Goal: Book appointment/travel/reservation

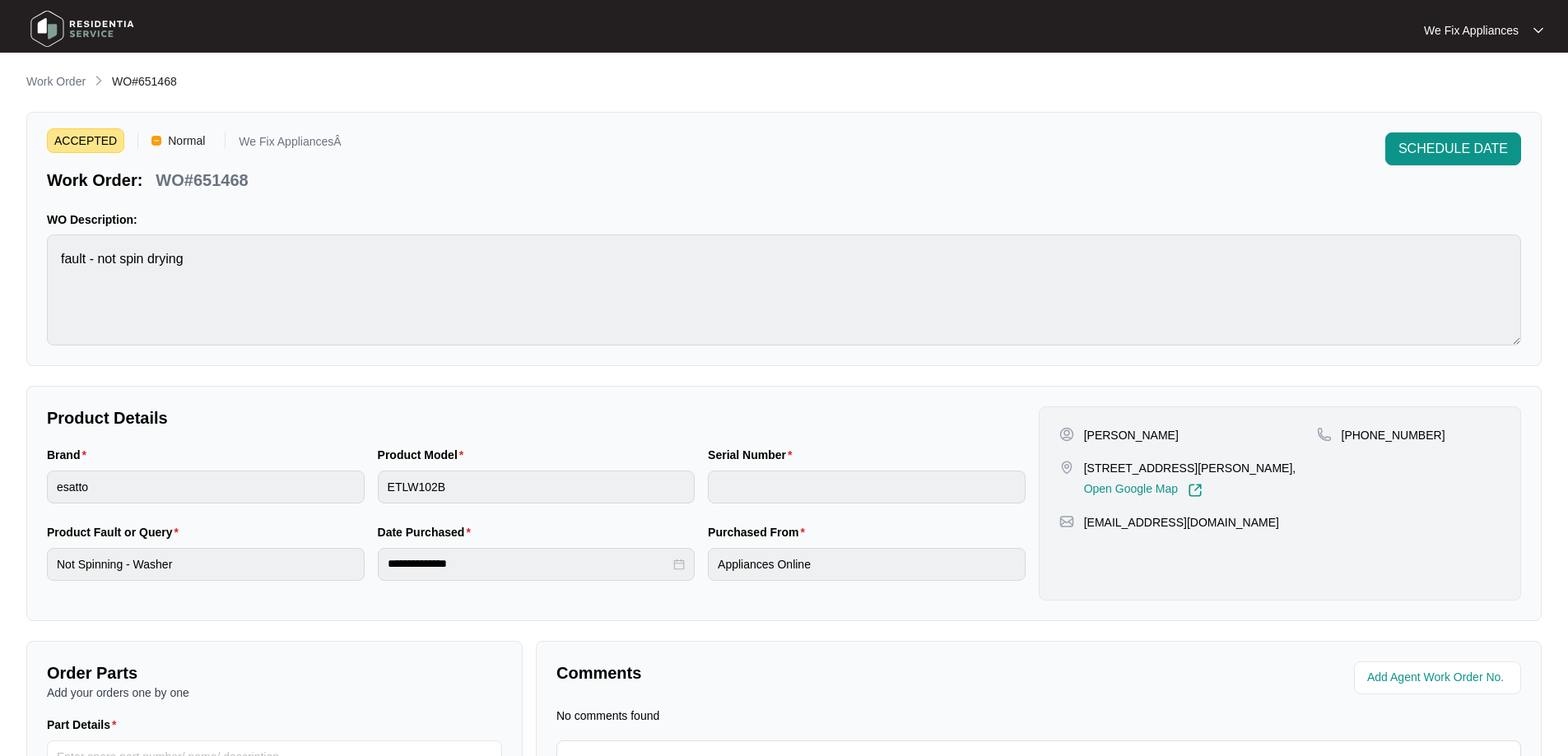
click at [81, 22] on img at bounding box center [82, 28] width 115 height 50
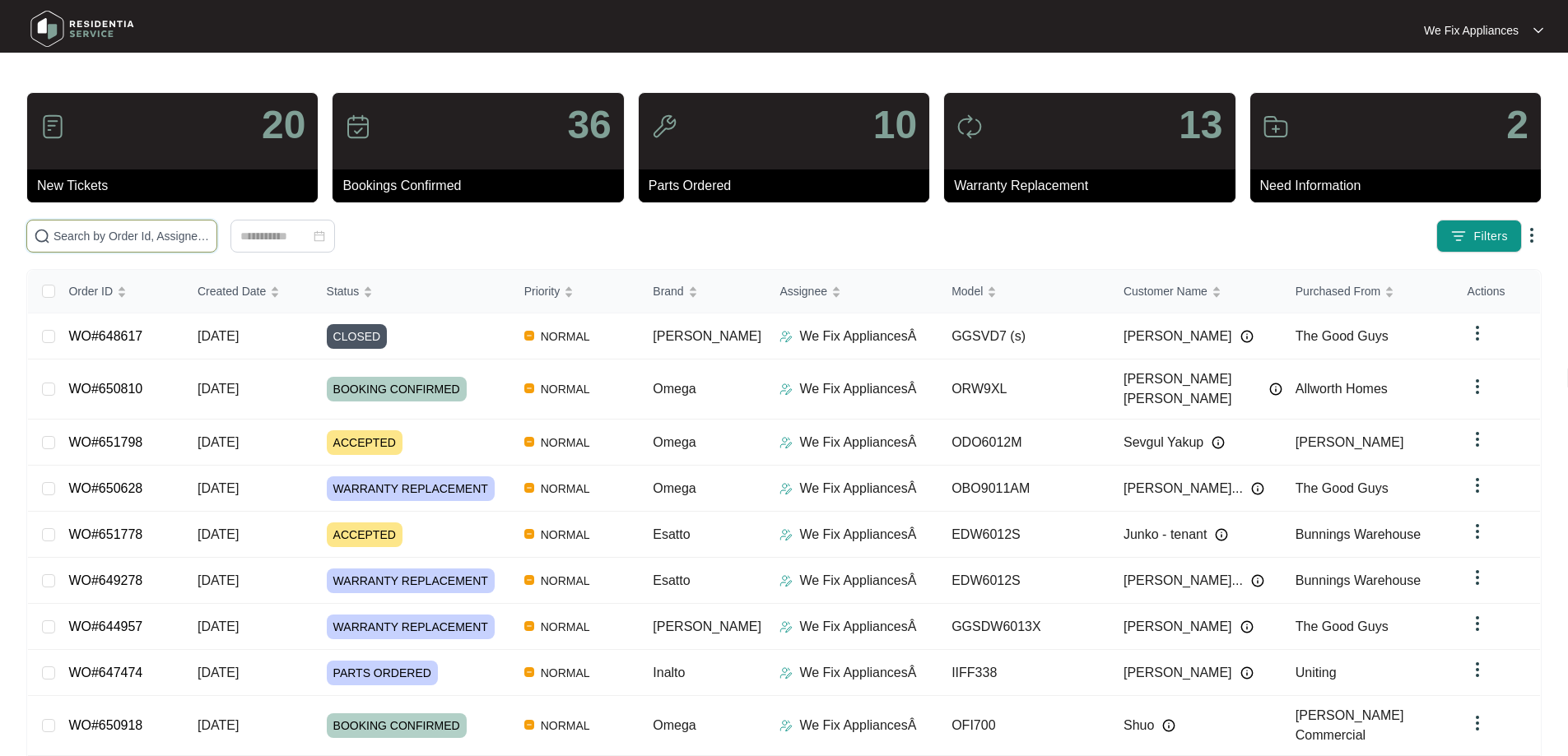
drag, startPoint x: 193, startPoint y: 226, endPoint x: 157, endPoint y: 238, distance: 37.9
paste input "650522"
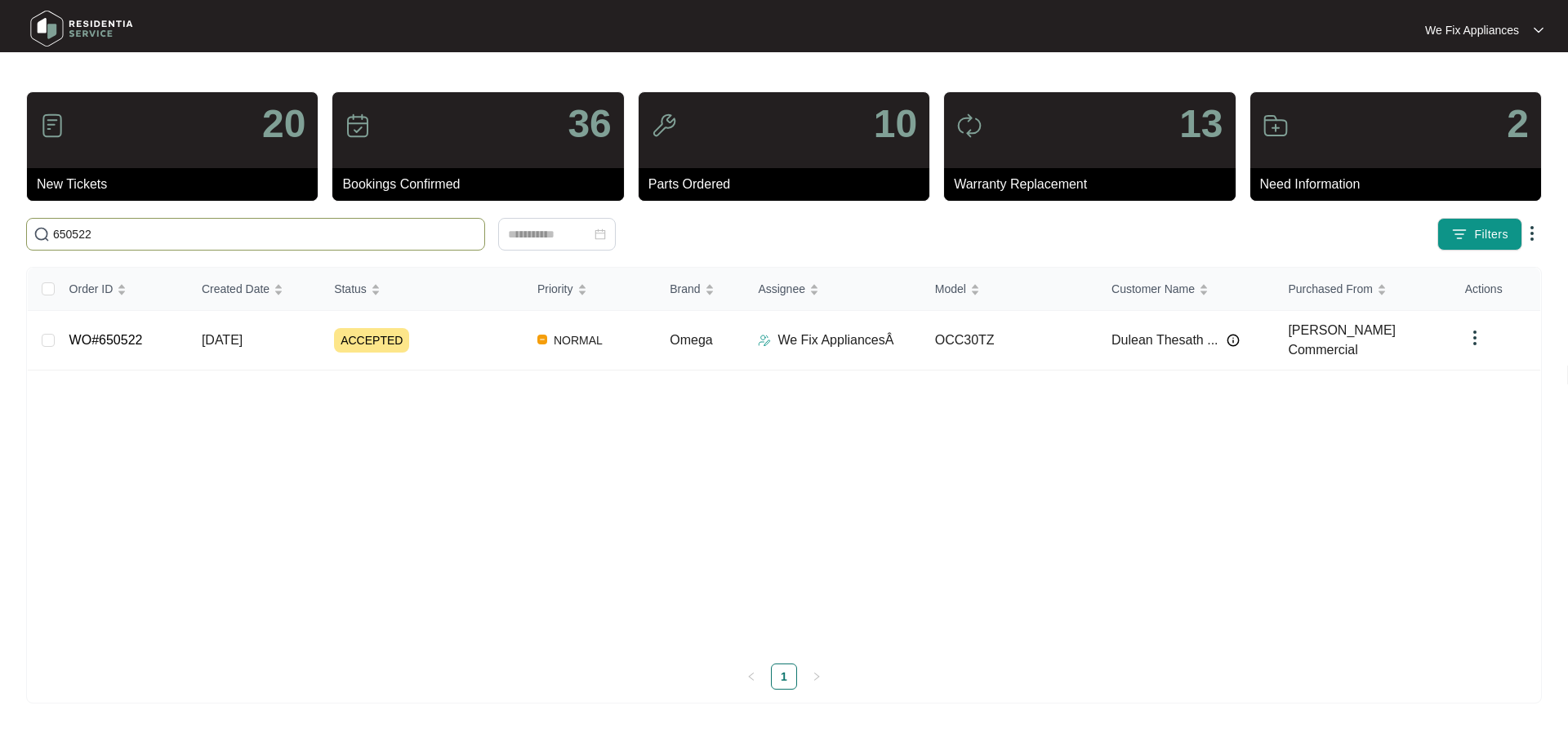
type input "650522"
click at [98, 338] on link "WO#650522" at bounding box center [106, 339] width 74 height 14
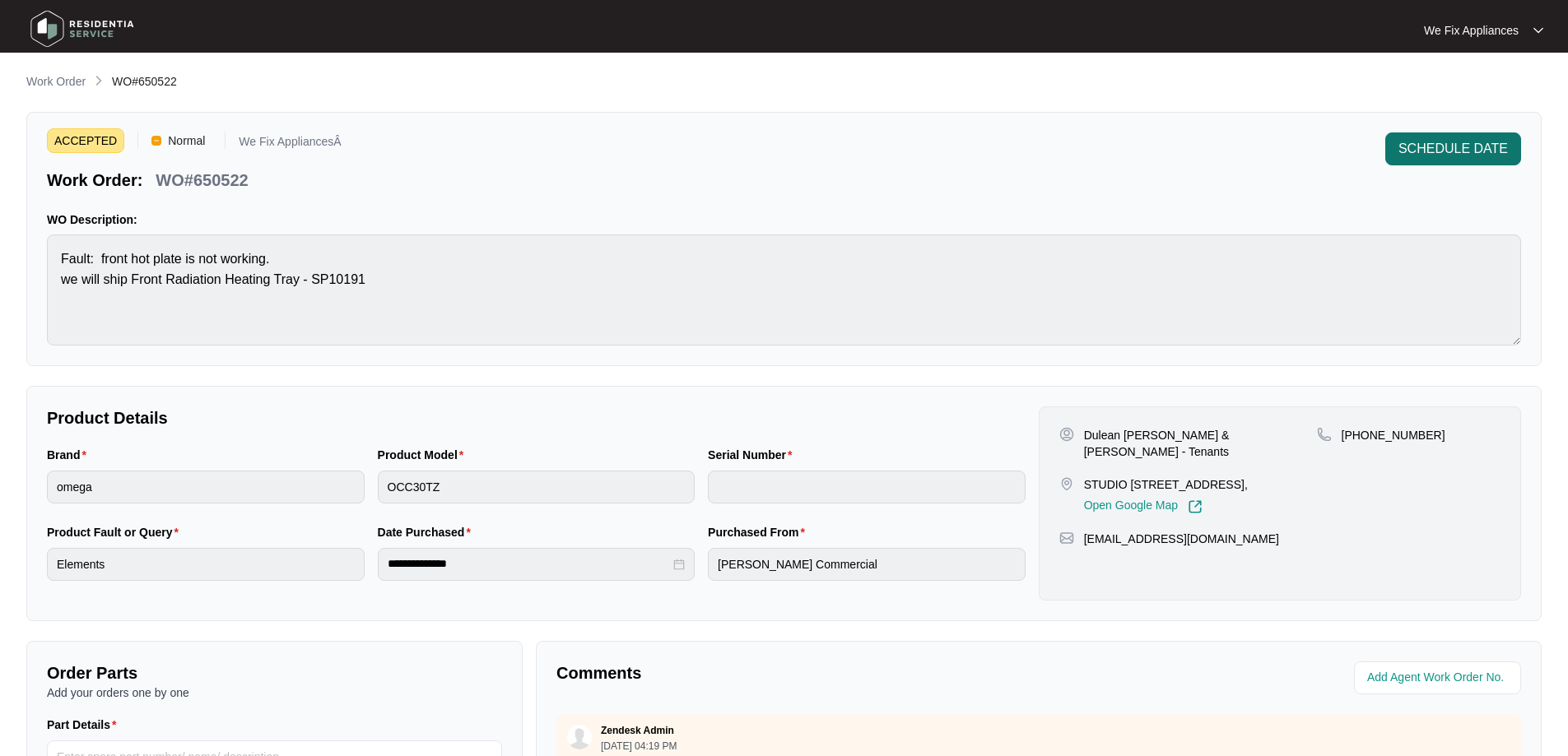
click at [1447, 145] on span "SCHEDULE DATE" at bounding box center [1453, 148] width 109 height 19
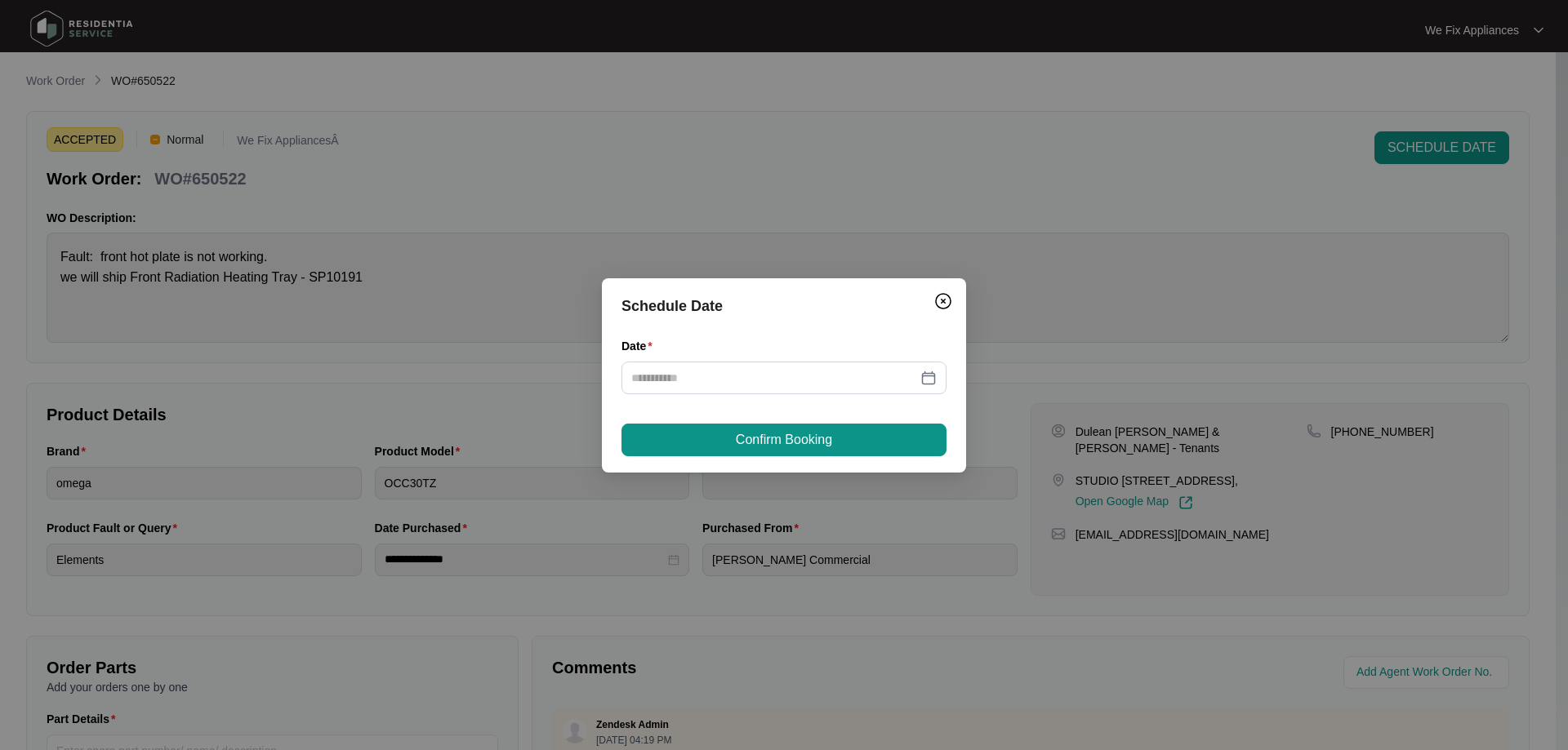
click at [787, 399] on div "Date" at bounding box center [784, 375] width 325 height 77
click at [797, 375] on input "Date" at bounding box center [774, 378] width 286 height 18
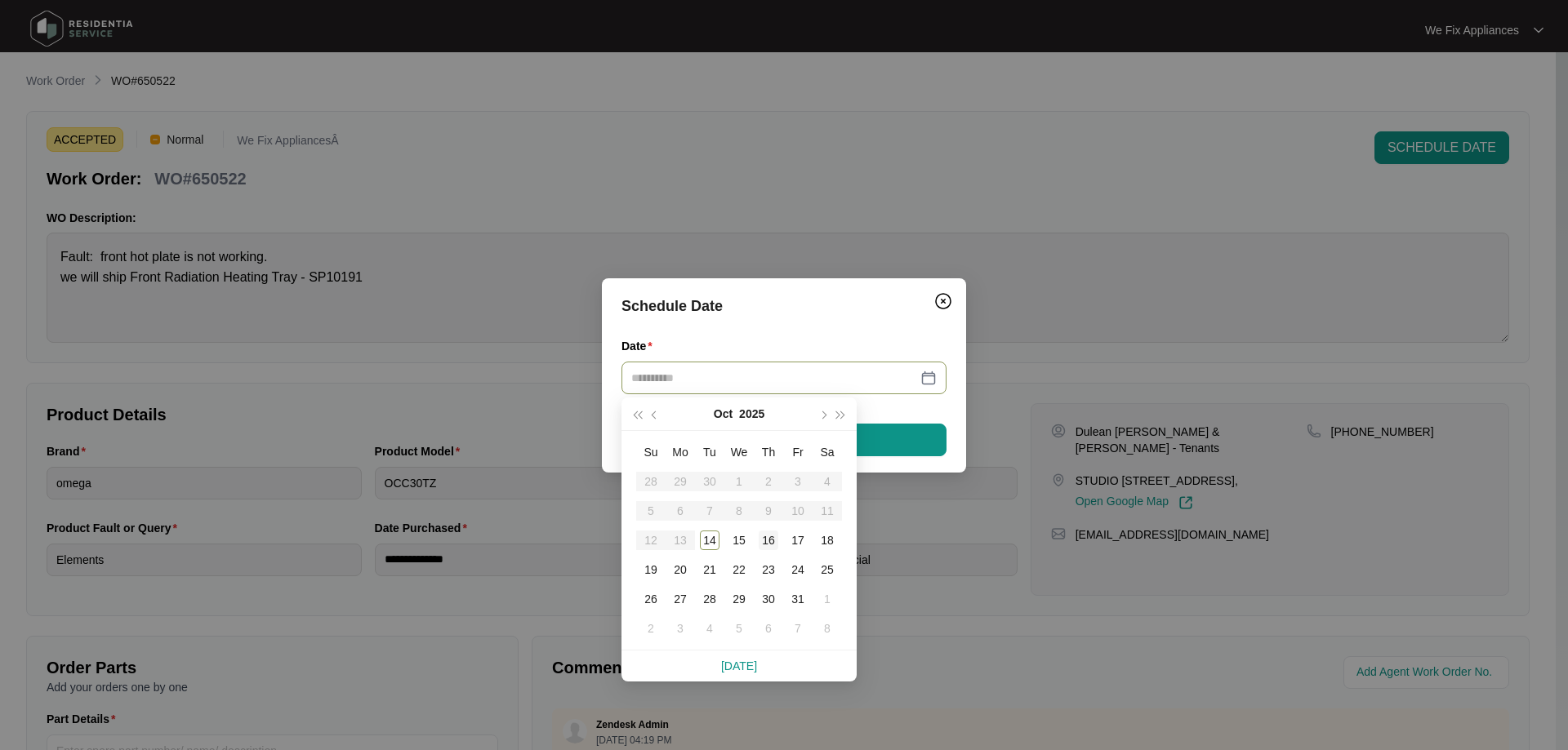
type input "**********"
click at [765, 539] on div "16" at bounding box center [768, 539] width 19 height 19
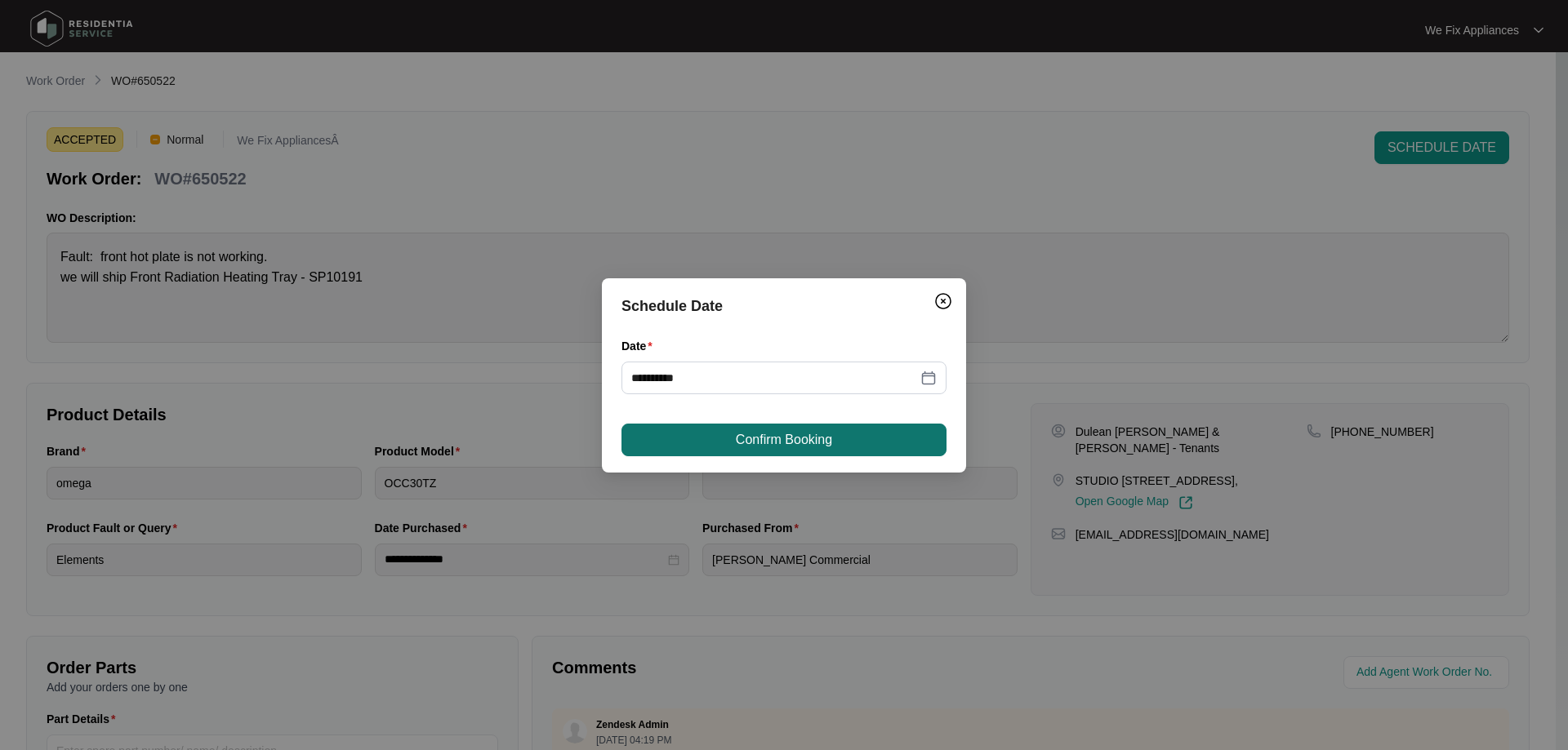
click at [772, 436] on span "Confirm Booking" at bounding box center [784, 439] width 97 height 19
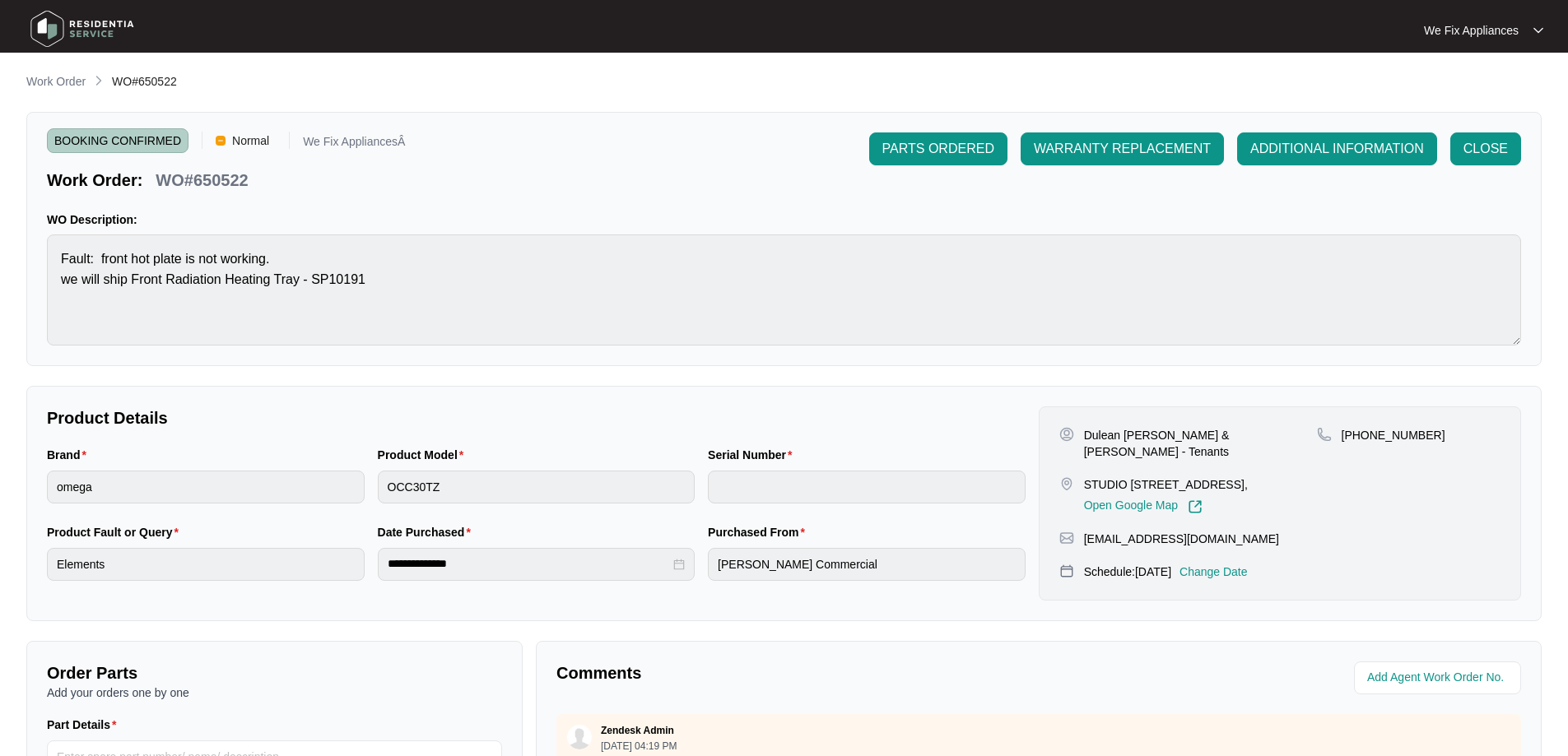
click at [128, 28] on img at bounding box center [82, 28] width 115 height 50
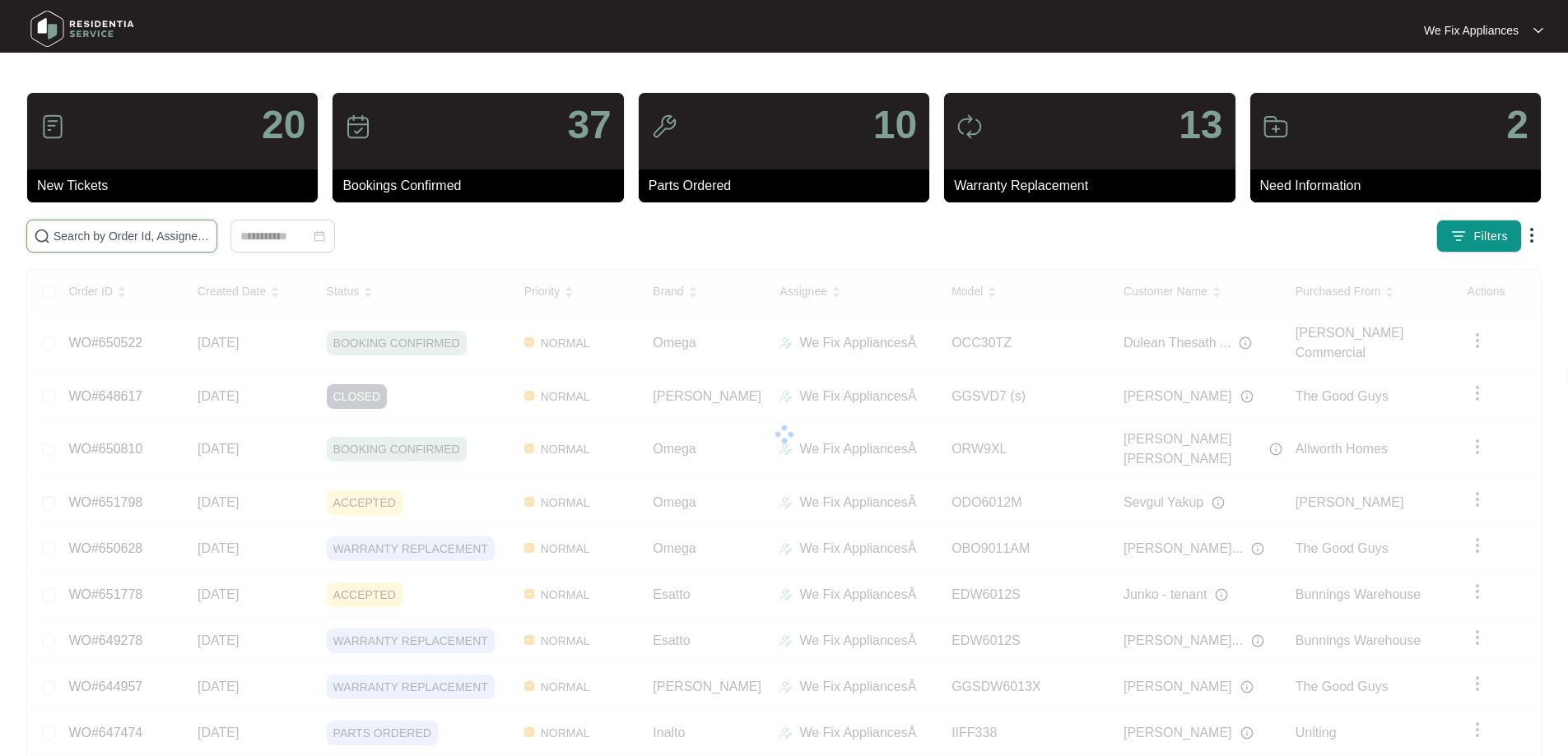
drag, startPoint x: 193, startPoint y: 249, endPoint x: 199, endPoint y: 243, distance: 8.5
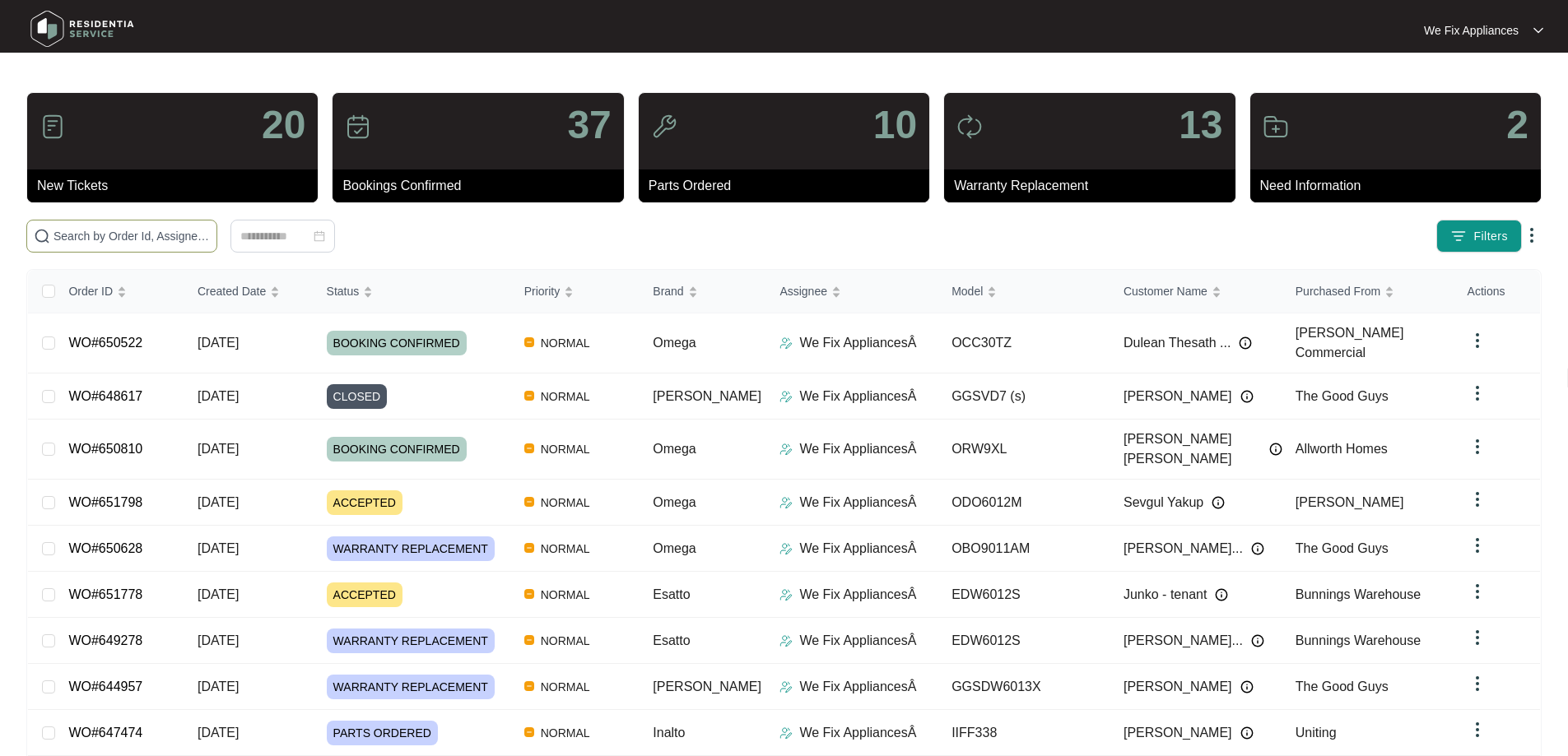
paste input "651798"
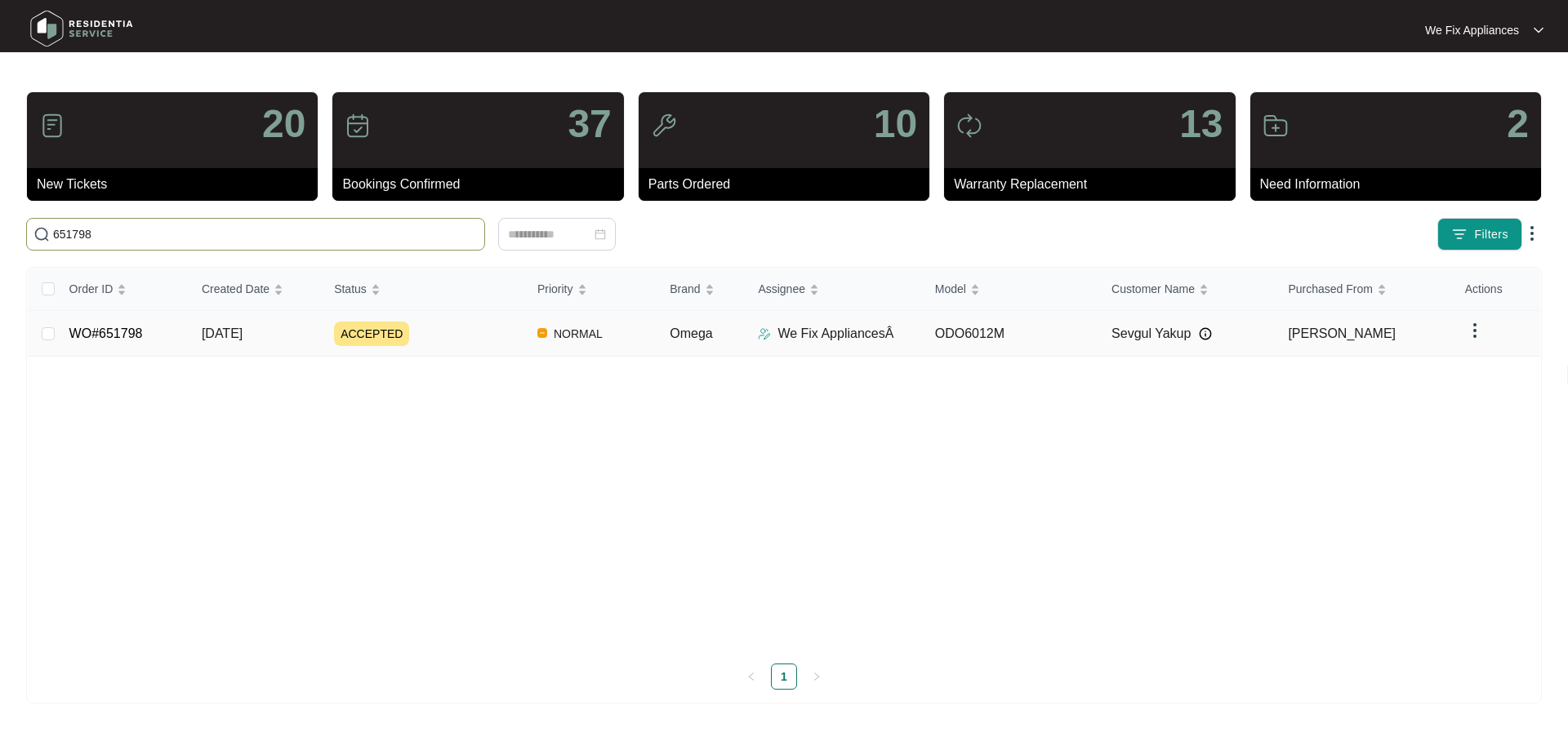
type input "651798"
click at [111, 326] on link "WO#651798" at bounding box center [106, 333] width 74 height 14
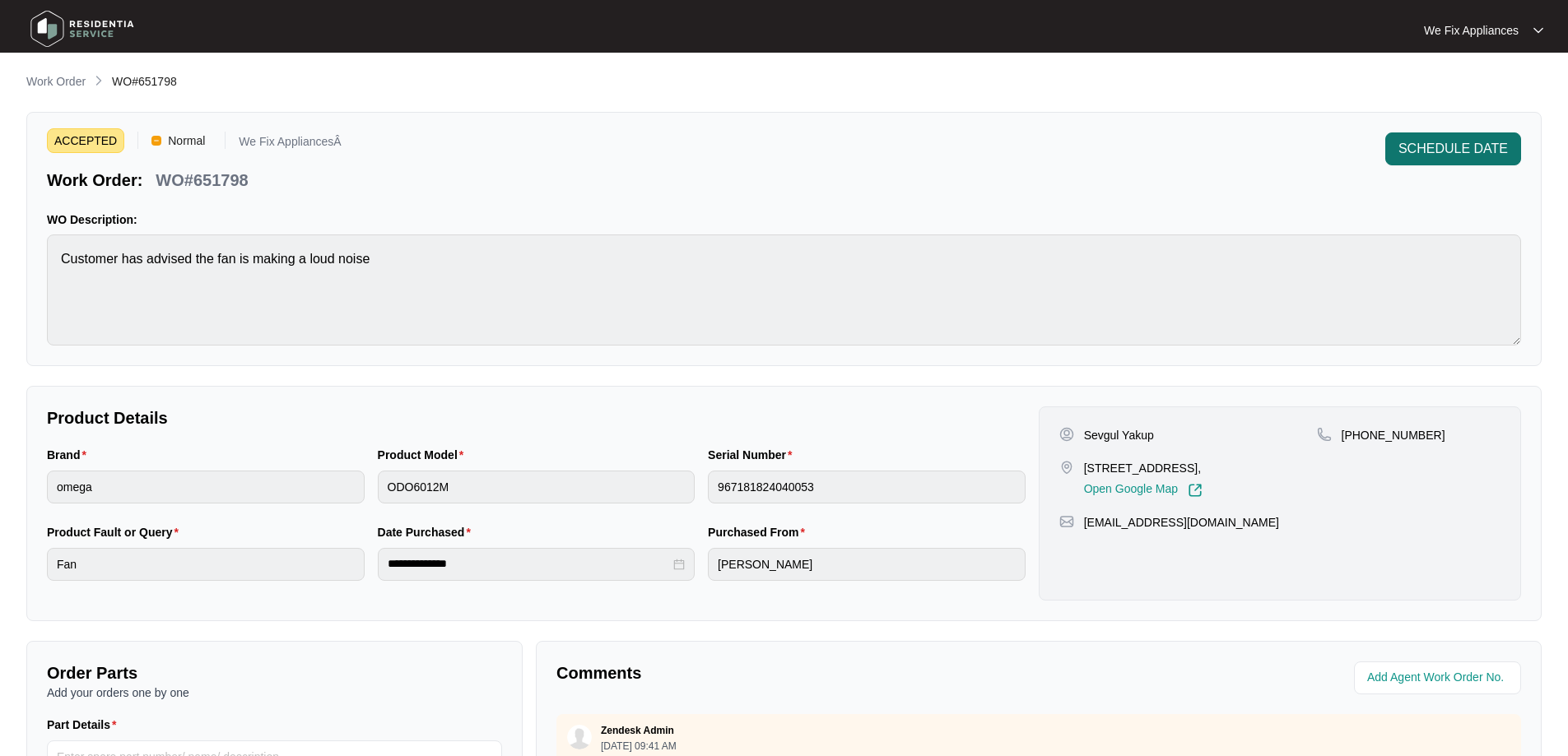
click at [1437, 151] on span "SCHEDULE DATE" at bounding box center [1453, 148] width 109 height 19
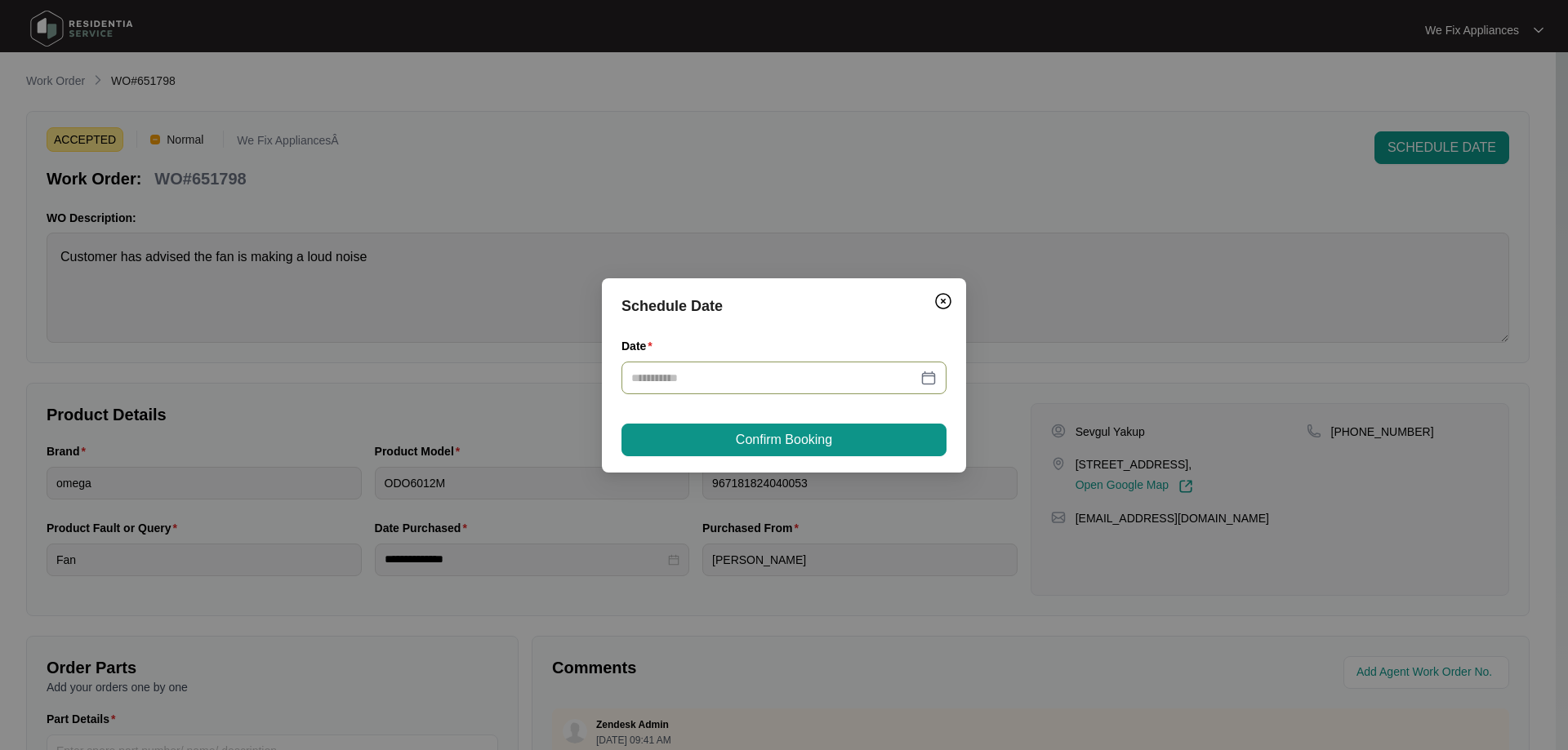
click at [893, 380] on input "Date" at bounding box center [774, 378] width 286 height 18
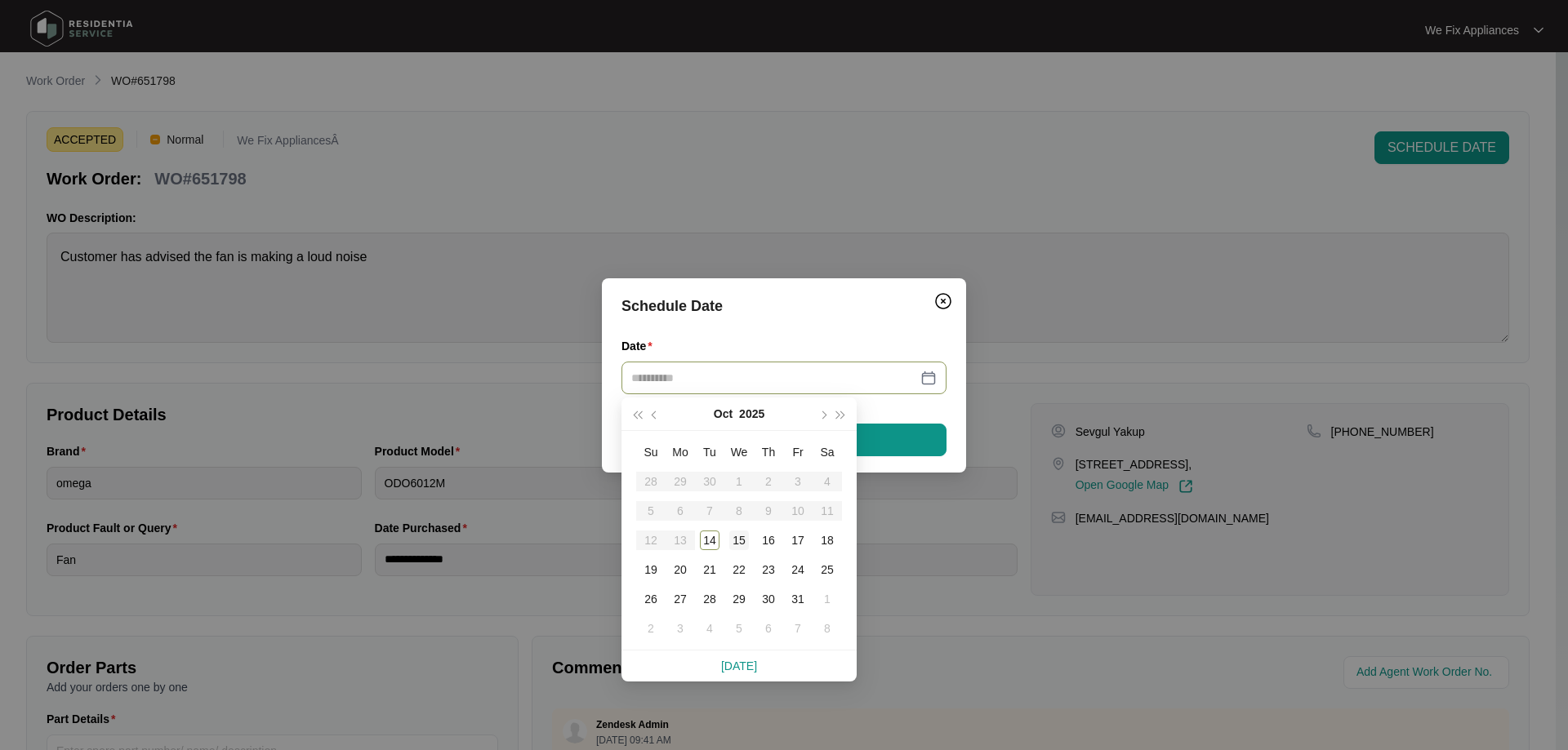
type input "**********"
click at [742, 537] on div "15" at bounding box center [738, 539] width 19 height 19
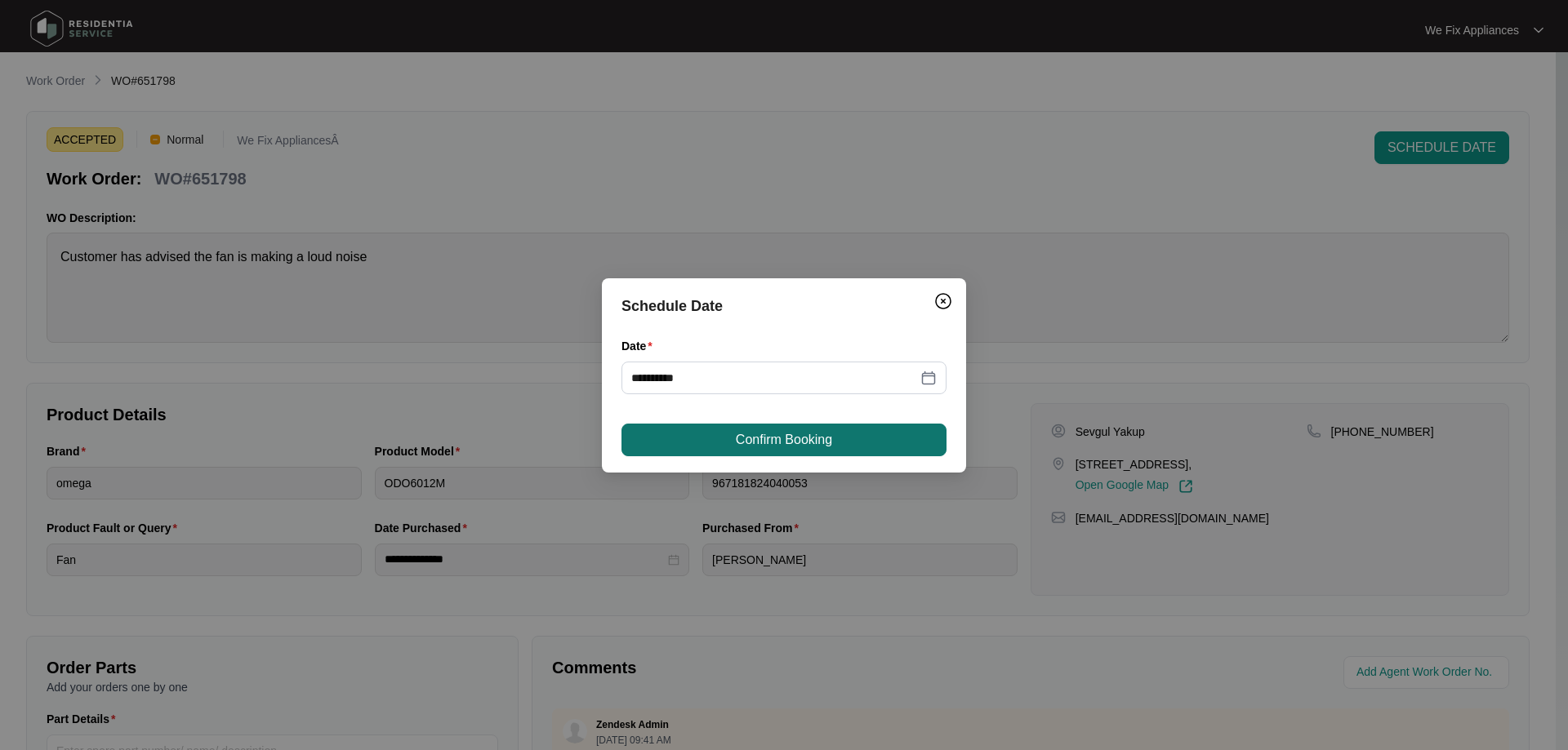
click at [761, 447] on span "Confirm Booking" at bounding box center [784, 439] width 97 height 19
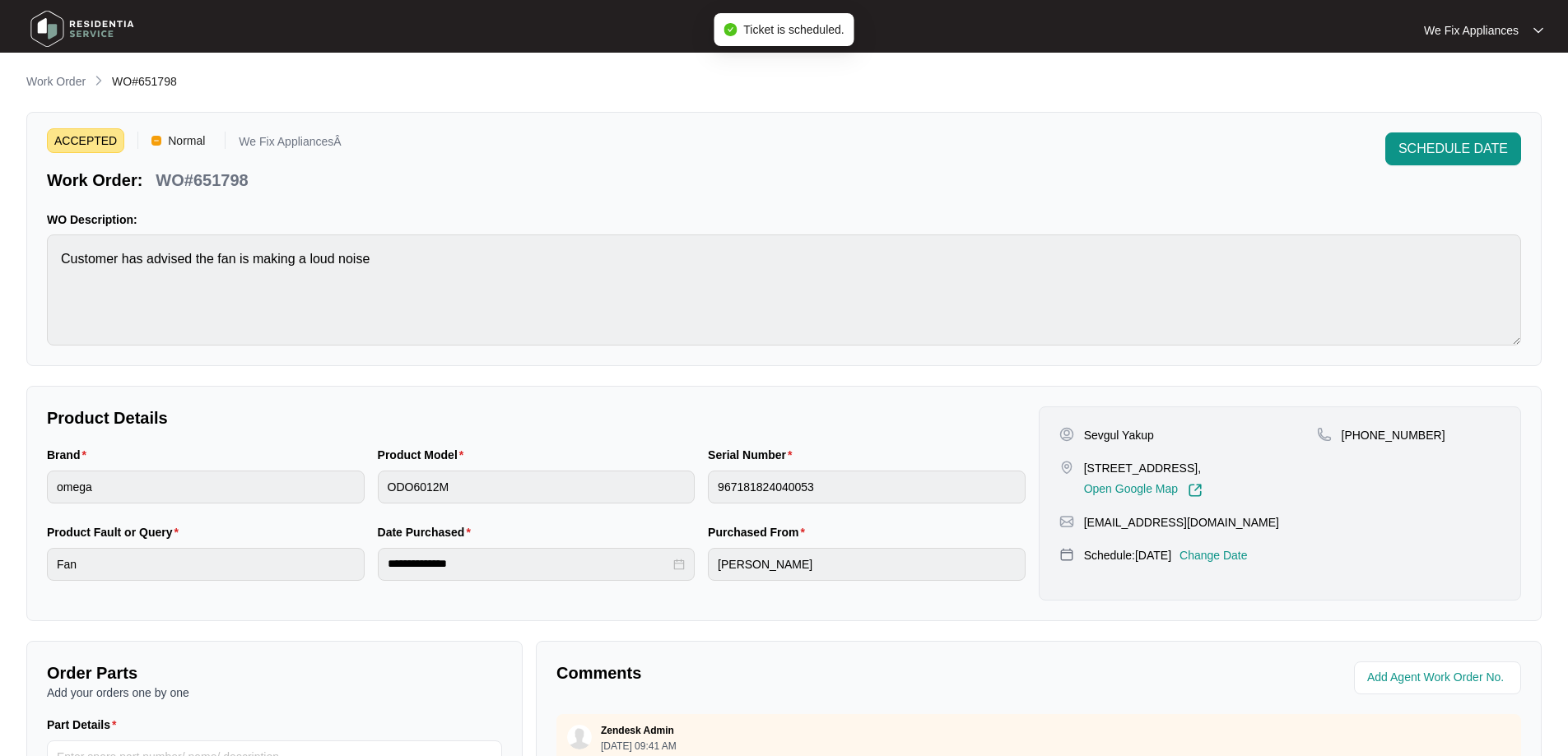
click at [91, 31] on img at bounding box center [82, 28] width 115 height 50
